Goal: Check status: Check status

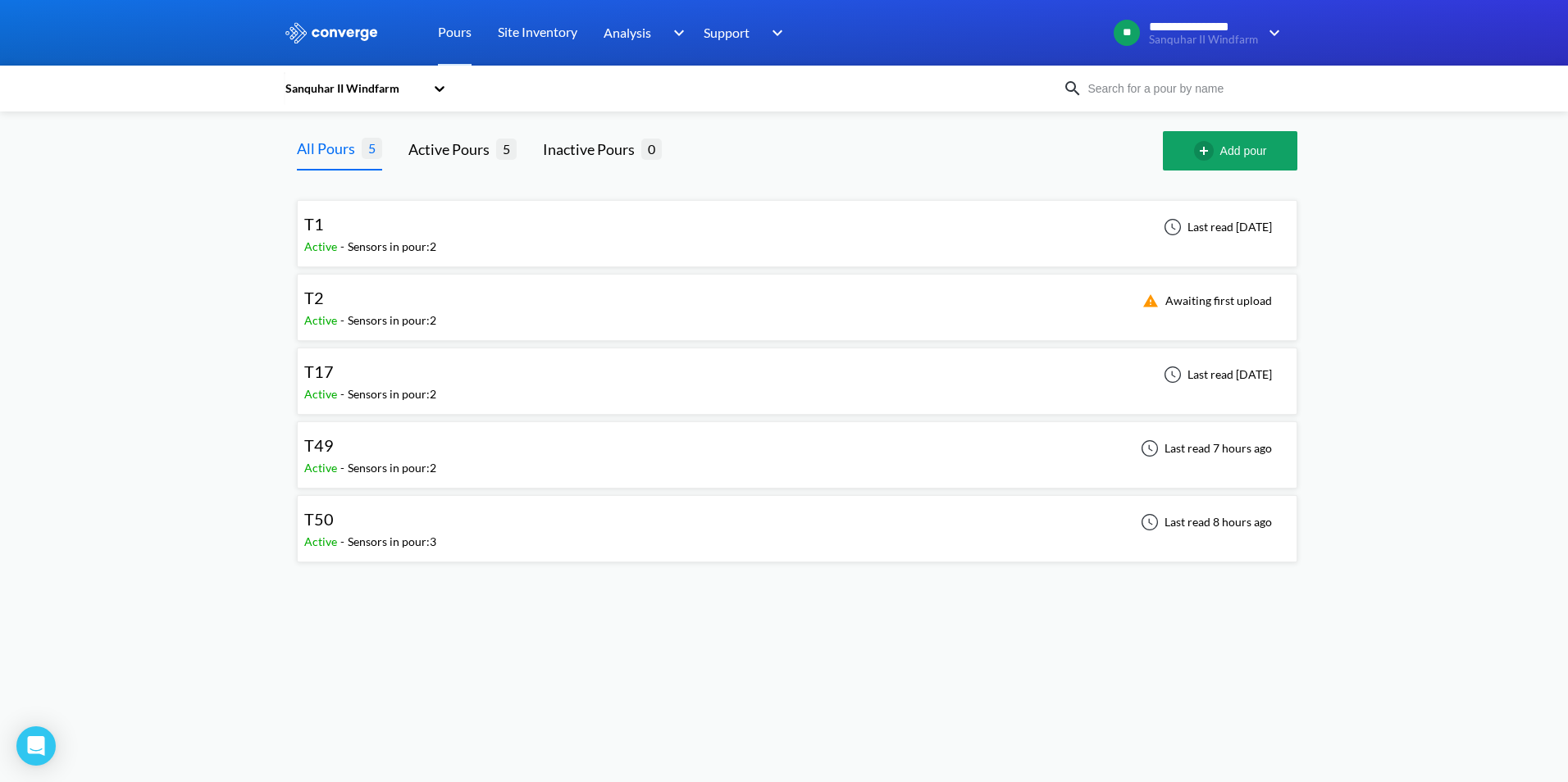
click at [1056, 444] on div "T49 Active - Sensors in pour: 2 Last read 7 hours ago" at bounding box center [797, 454] width 986 height 52
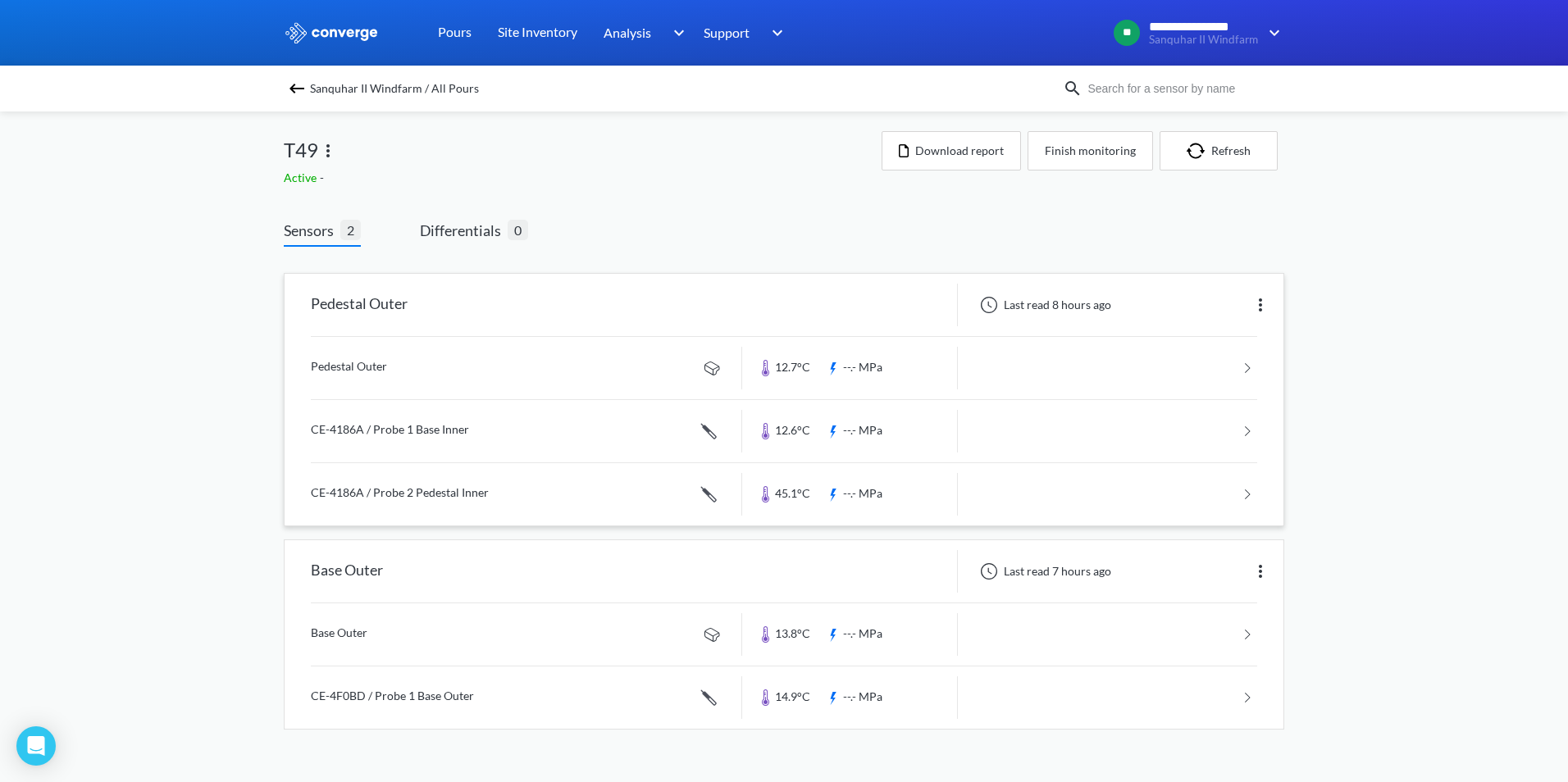
click at [1260, 308] on img at bounding box center [1260, 305] width 20 height 20
click at [1003, 321] on div "Last read 8 hours ago Edit" at bounding box center [1120, 304] width 326 height 42
drag, startPoint x: 421, startPoint y: 303, endPoint x: 390, endPoint y: 310, distance: 31.8
click at [419, 303] on div "Pedestal Outer" at bounding box center [513, 304] width 457 height 42
click at [390, 310] on div "Pedestal Outer" at bounding box center [359, 304] width 96 height 42
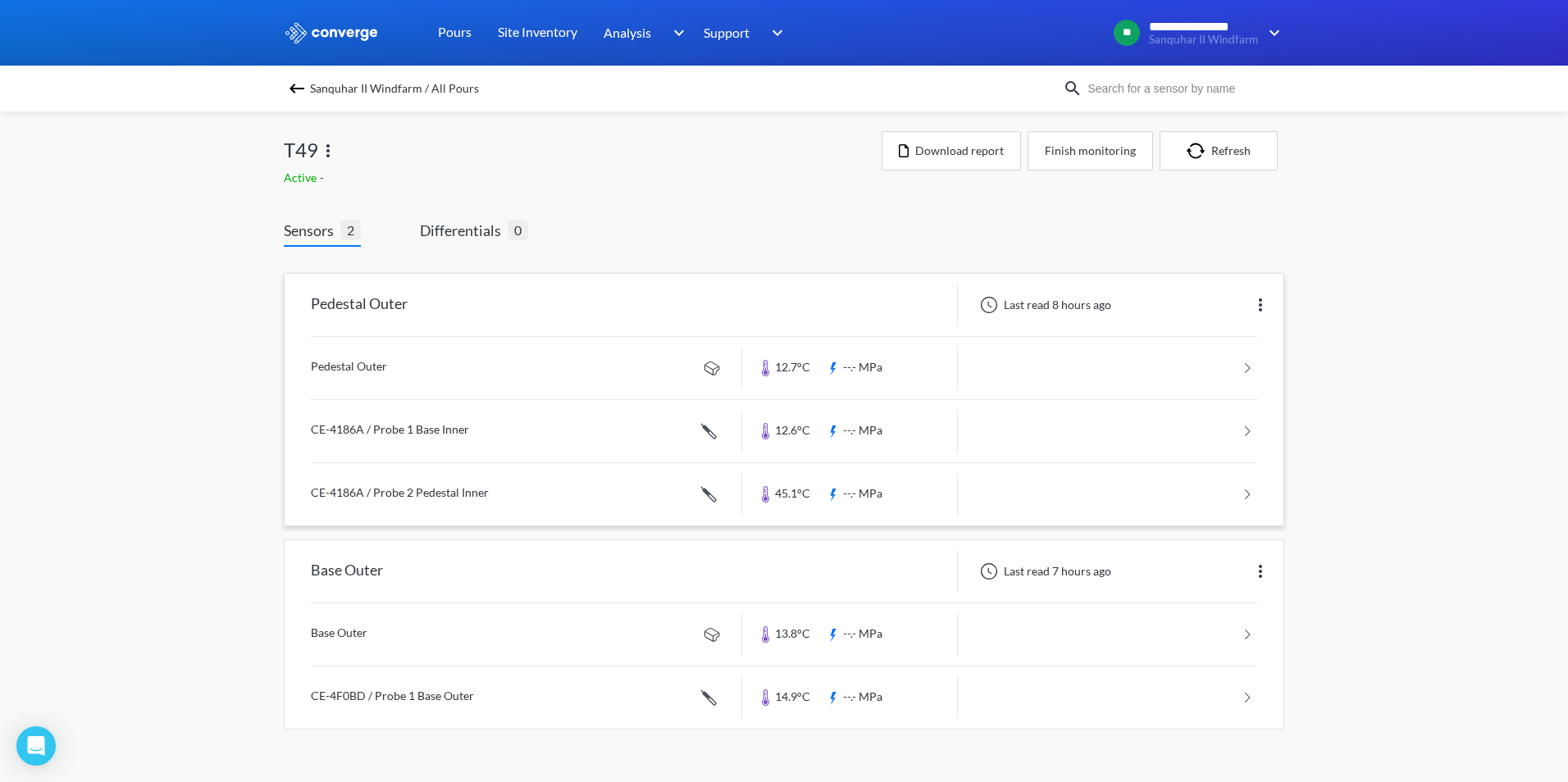
click at [565, 367] on link at bounding box center [784, 368] width 946 height 62
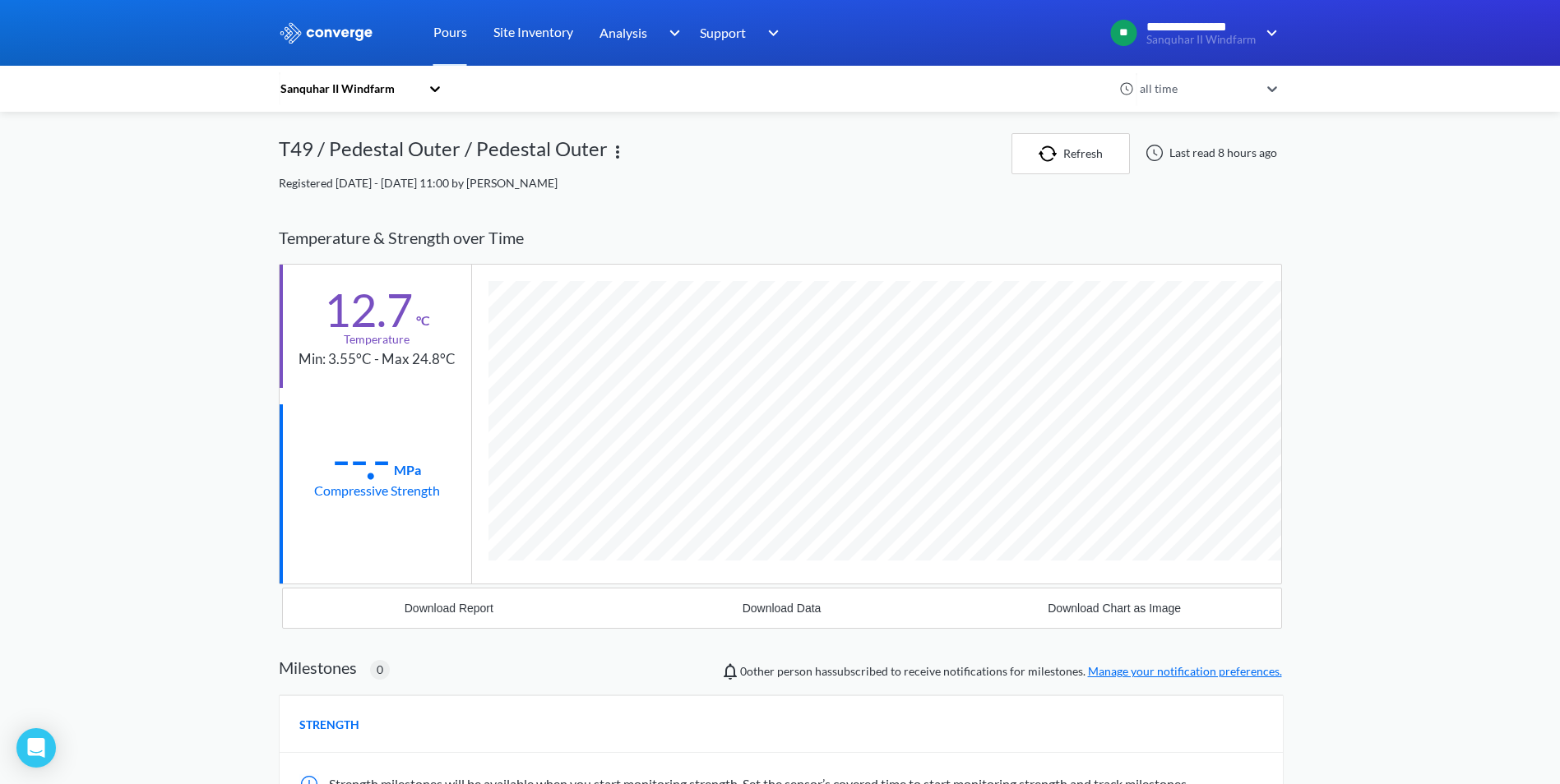
scroll to position [868, 1003]
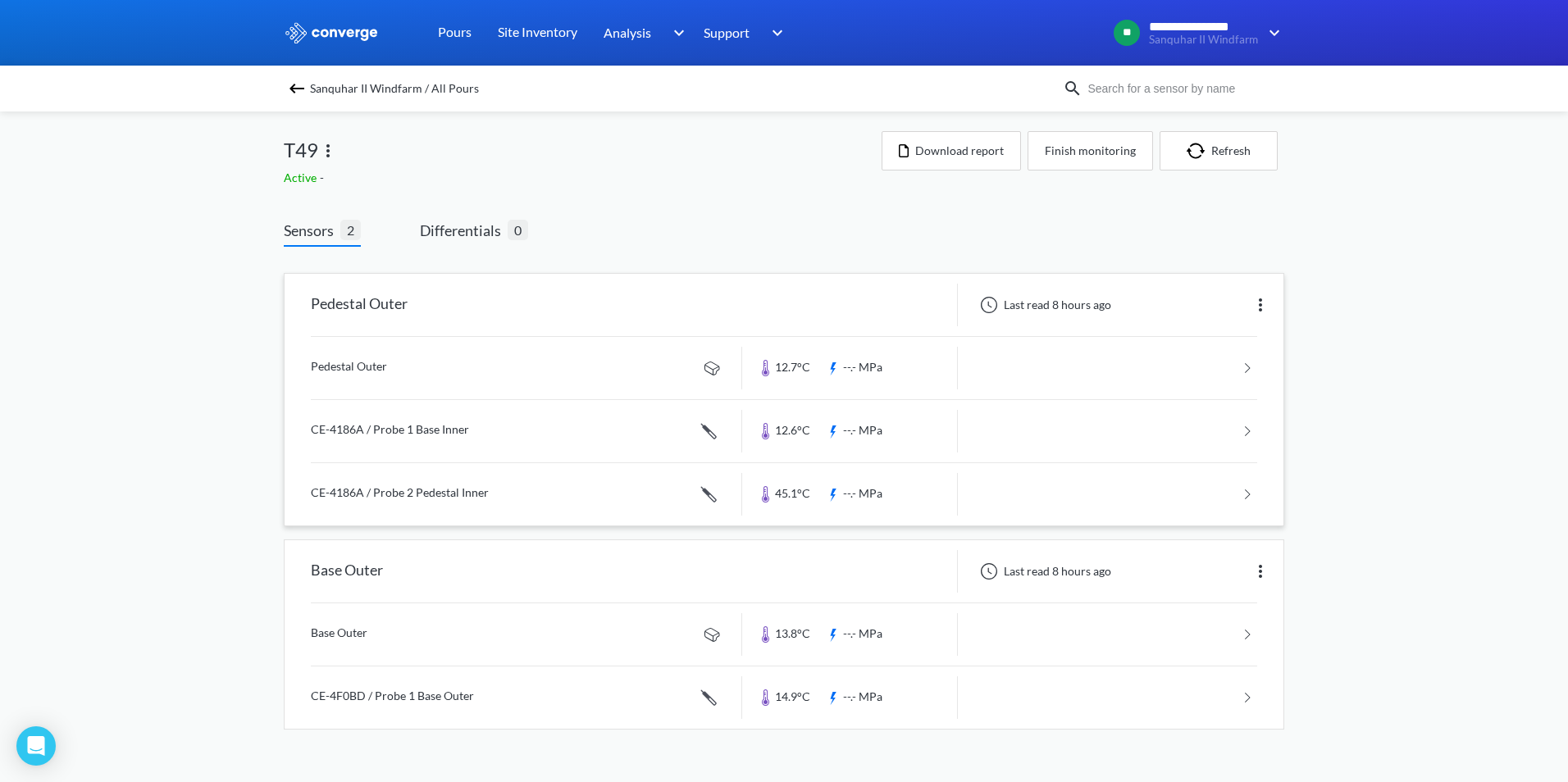
click at [665, 422] on link at bounding box center [784, 431] width 946 height 62
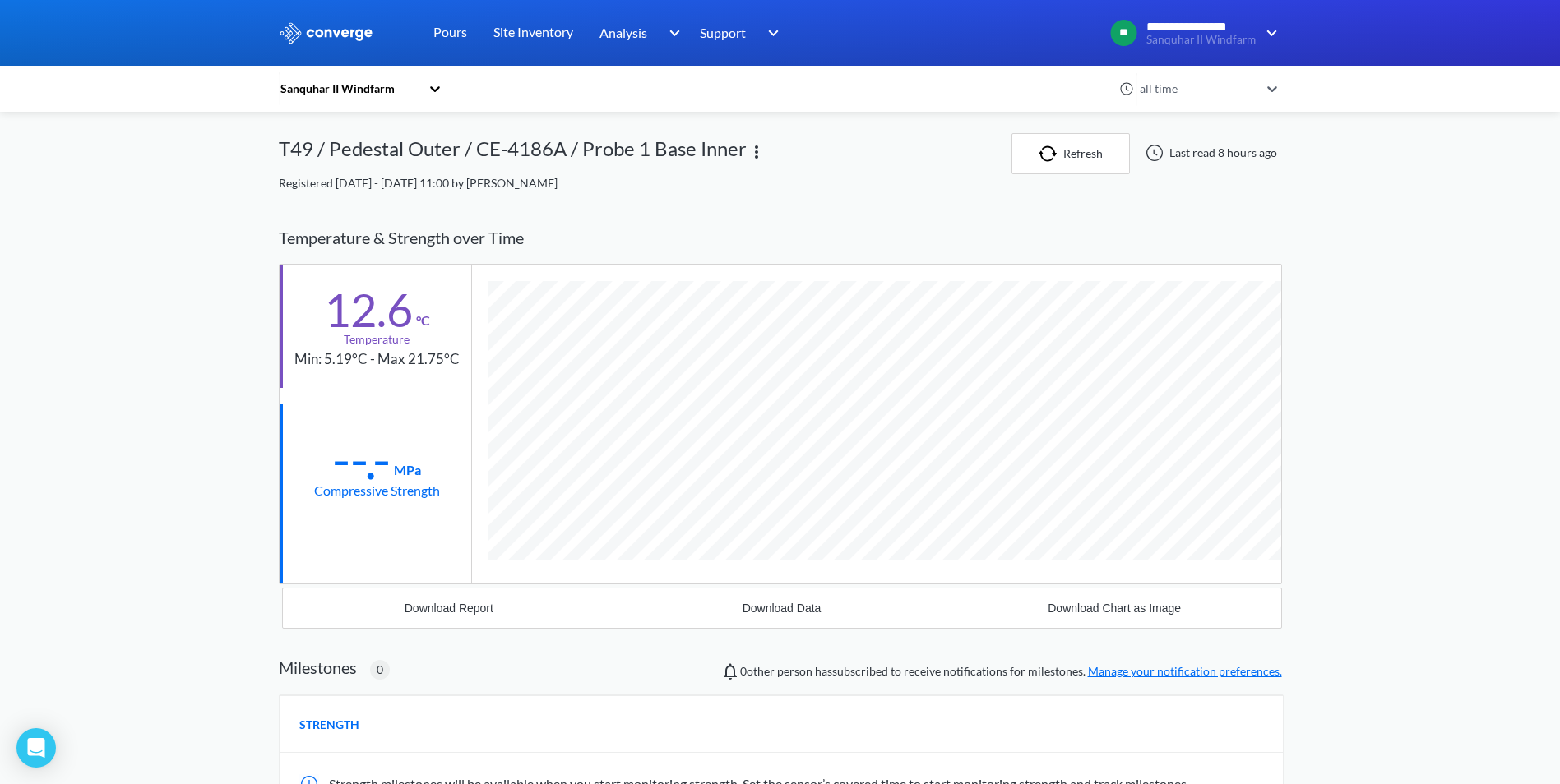
scroll to position [899, 1003]
click at [443, 84] on icon at bounding box center [435, 89] width 17 height 17
click at [404, 136] on div "Sanquhar II Windfarm" at bounding box center [361, 133] width 165 height 32
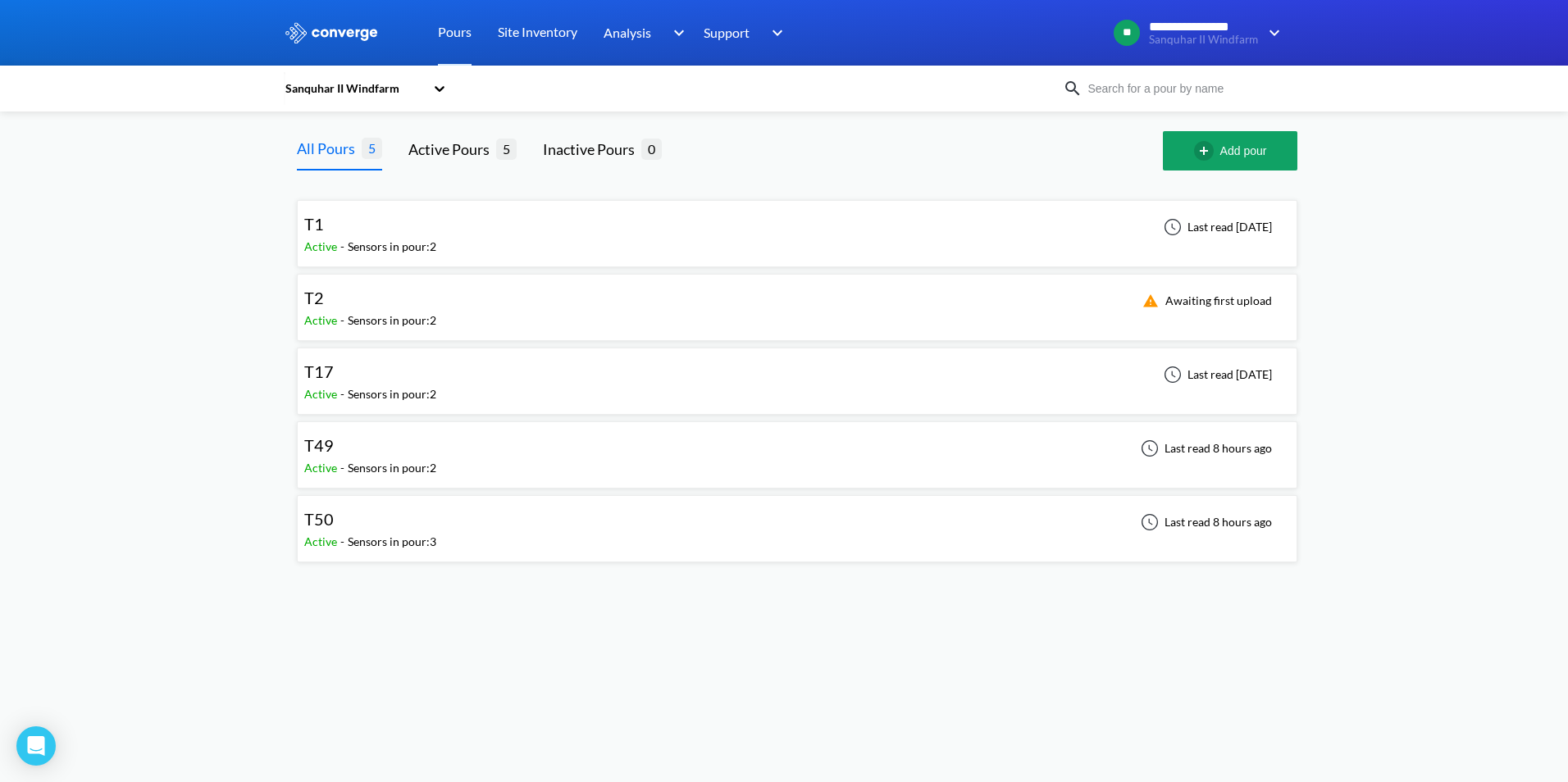
click at [1193, 531] on div "Last read 8 hours ago" at bounding box center [1204, 522] width 146 height 20
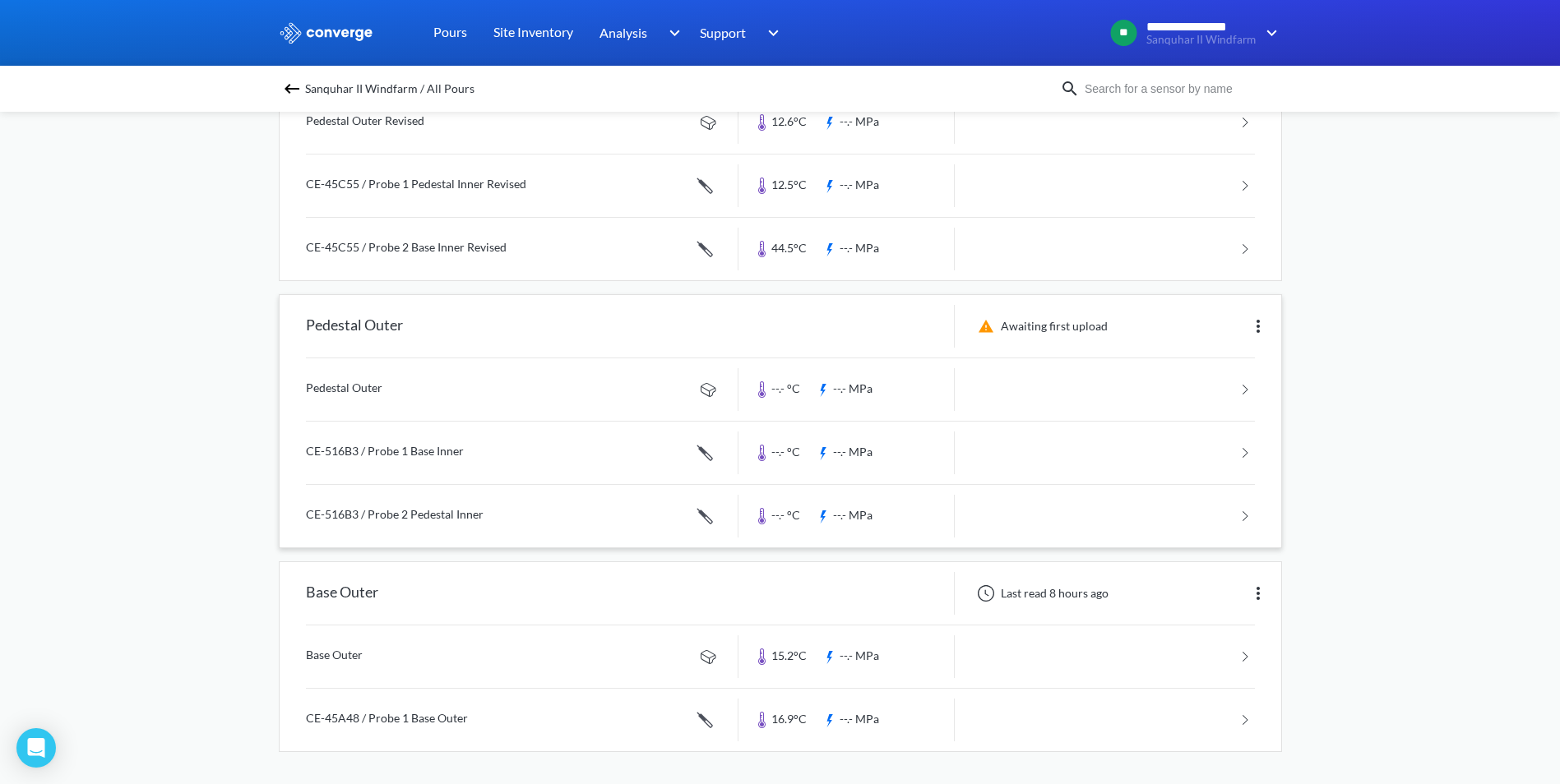
scroll to position [248, 0]
